Goal: Information Seeking & Learning: Learn about a topic

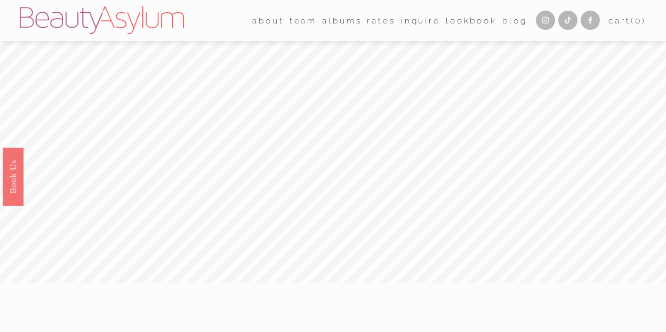
click at [374, 20] on link "Rates" at bounding box center [381, 20] width 28 height 17
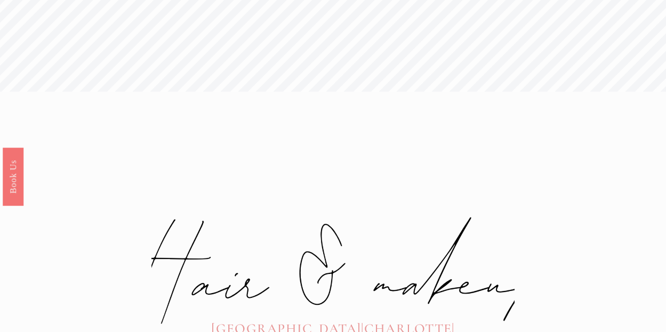
scroll to position [273, 0]
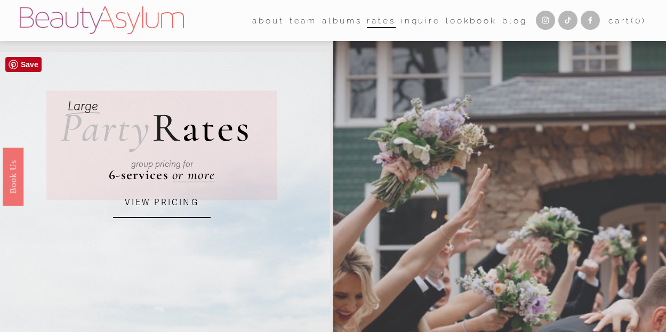
click at [164, 210] on link "VIEW PRICING" at bounding box center [161, 203] width 97 height 29
